Goal: Navigation & Orientation: Find specific page/section

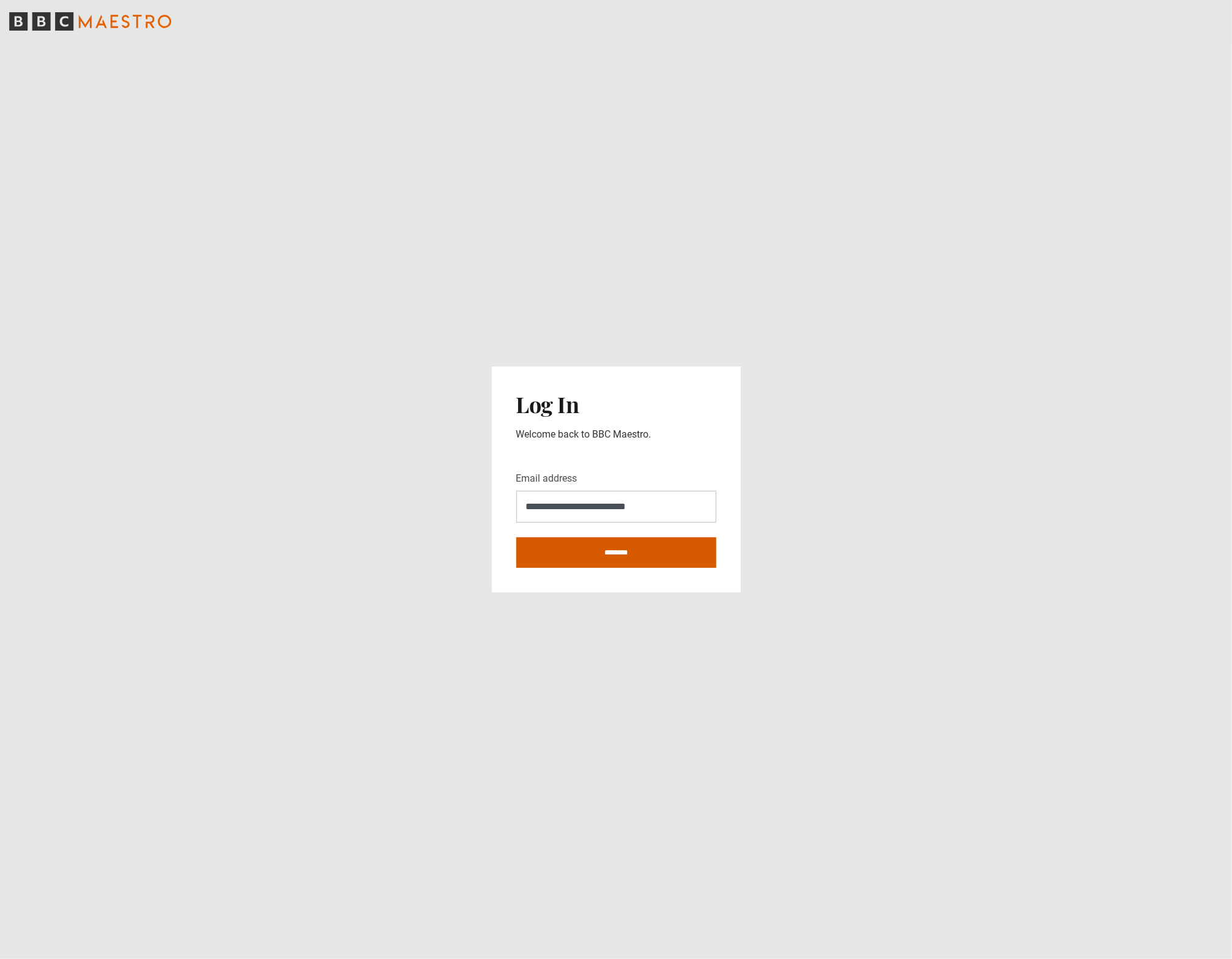
click at [623, 550] on input "********" at bounding box center [616, 553] width 200 height 31
type input "**********"
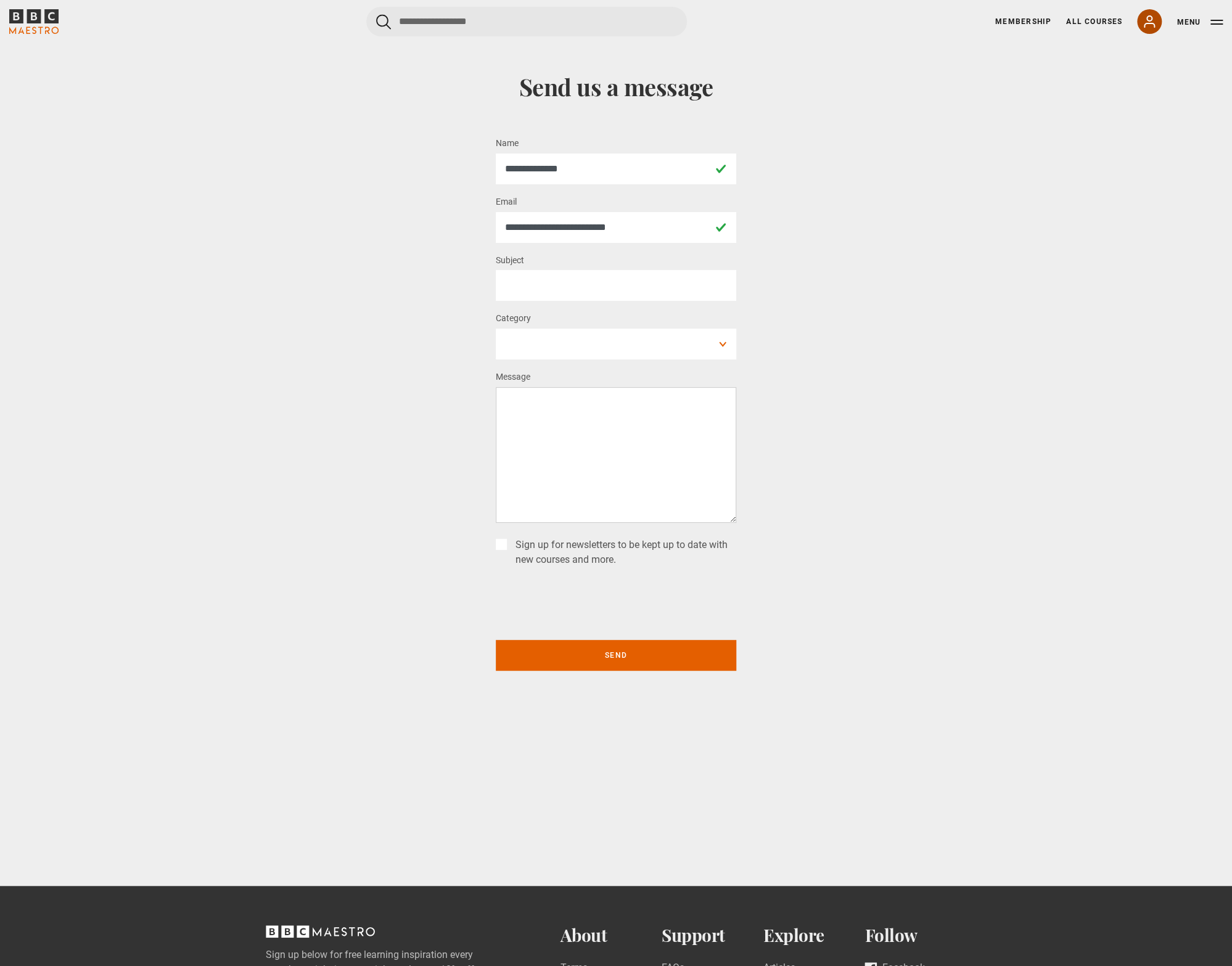
click at [1154, 22] on icon at bounding box center [1149, 21] width 14 height 14
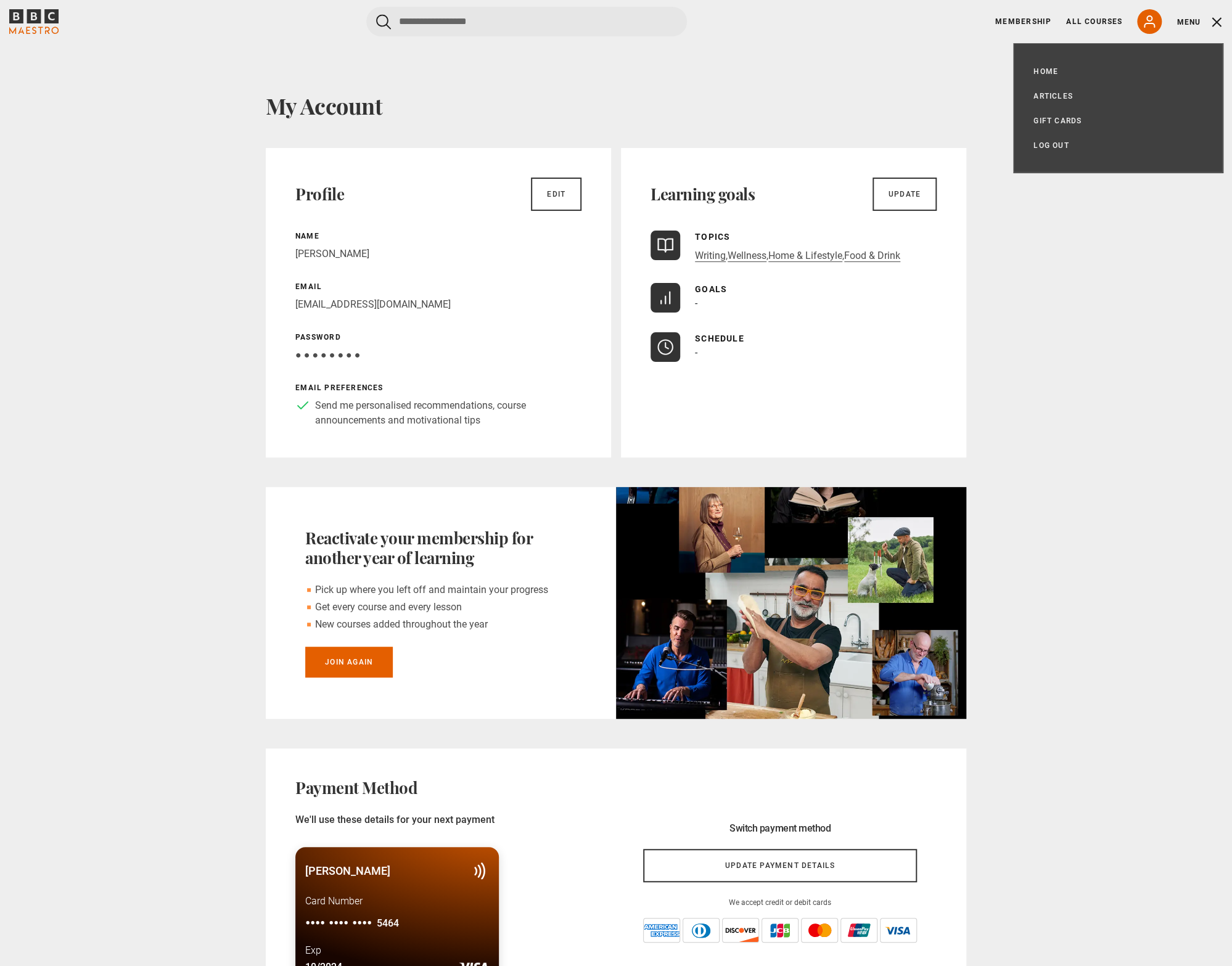
click at [1209, 303] on div "My Account Profile Edit Name [PERSON_NAME] Email [EMAIL_ADDRESS][DOMAIN_NAME] P…" at bounding box center [616, 858] width 1232 height 1630
